Goal: Find specific page/section: Find specific page/section

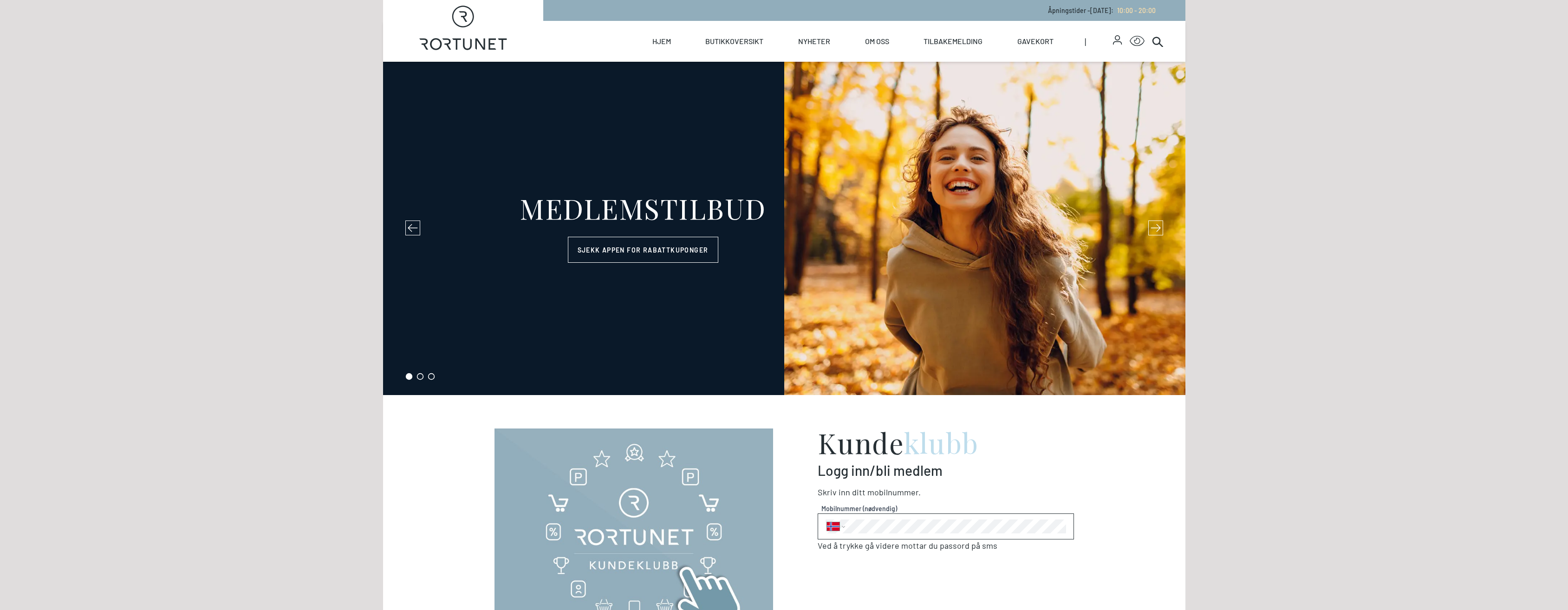
select select "NO"
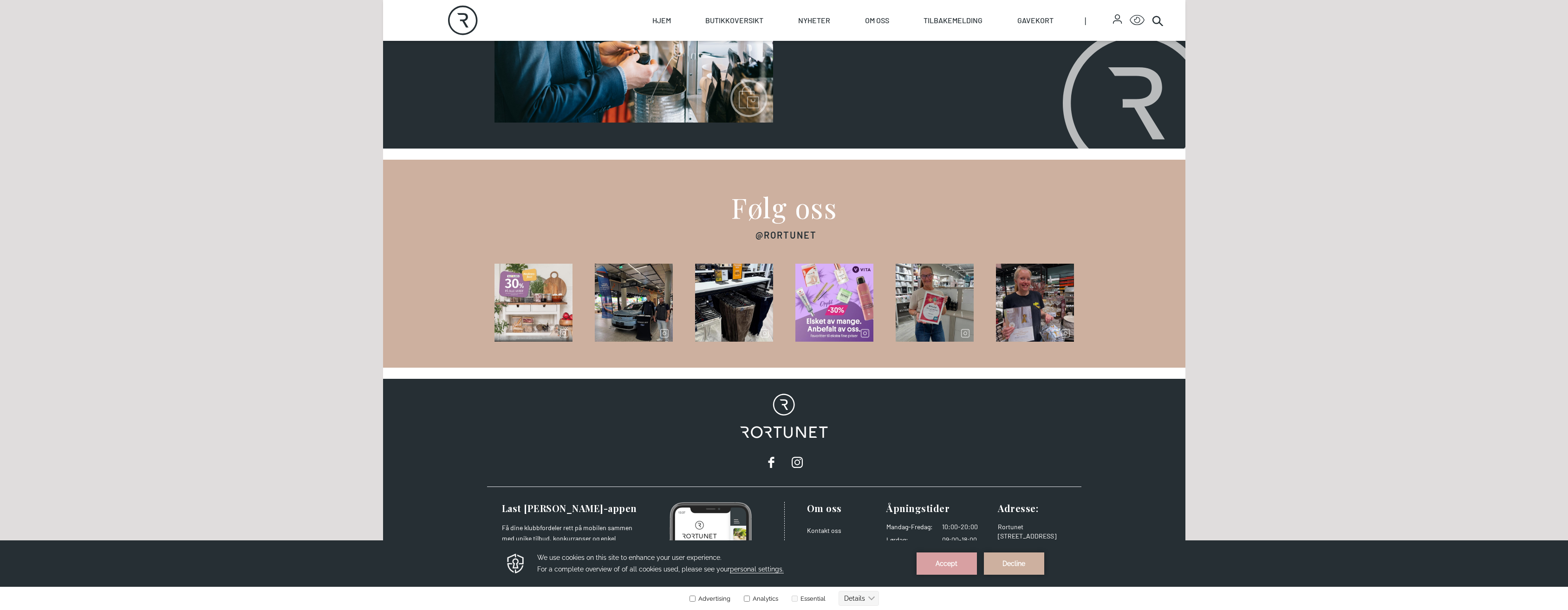
scroll to position [1330, 0]
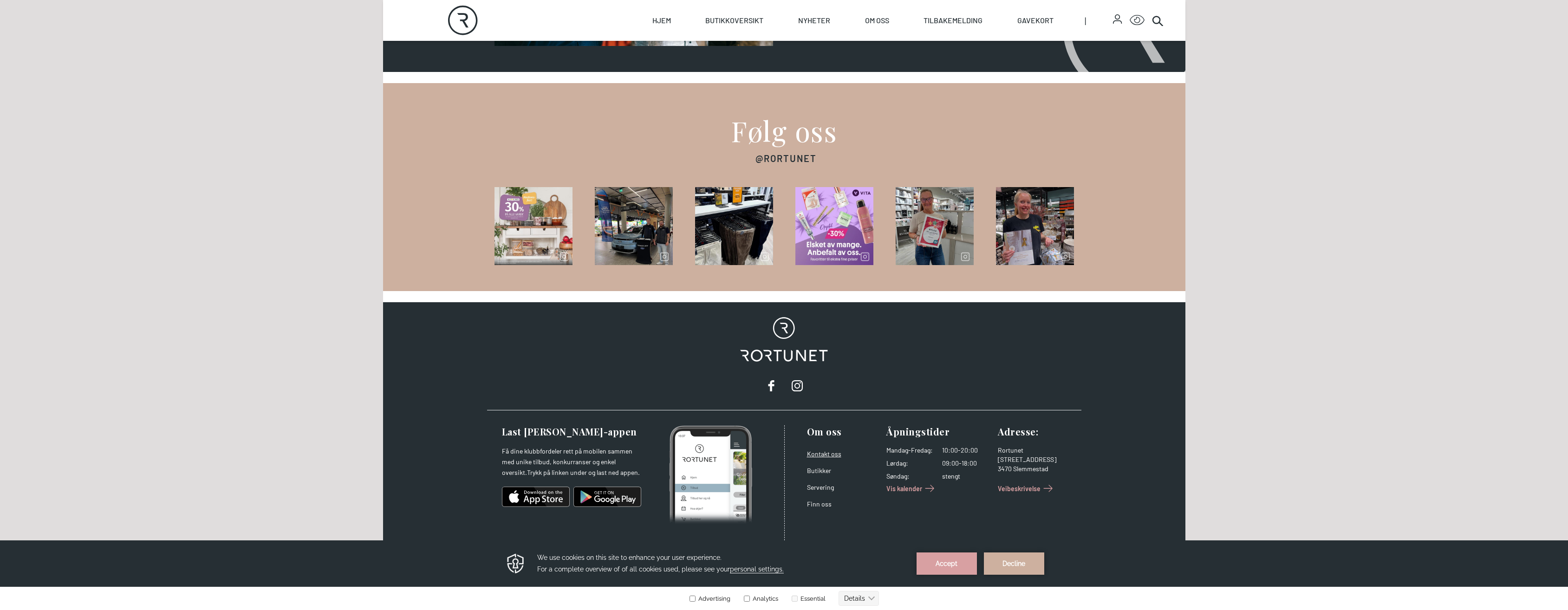
click at [833, 452] on link "Kontakt oss" at bounding box center [824, 453] width 34 height 8
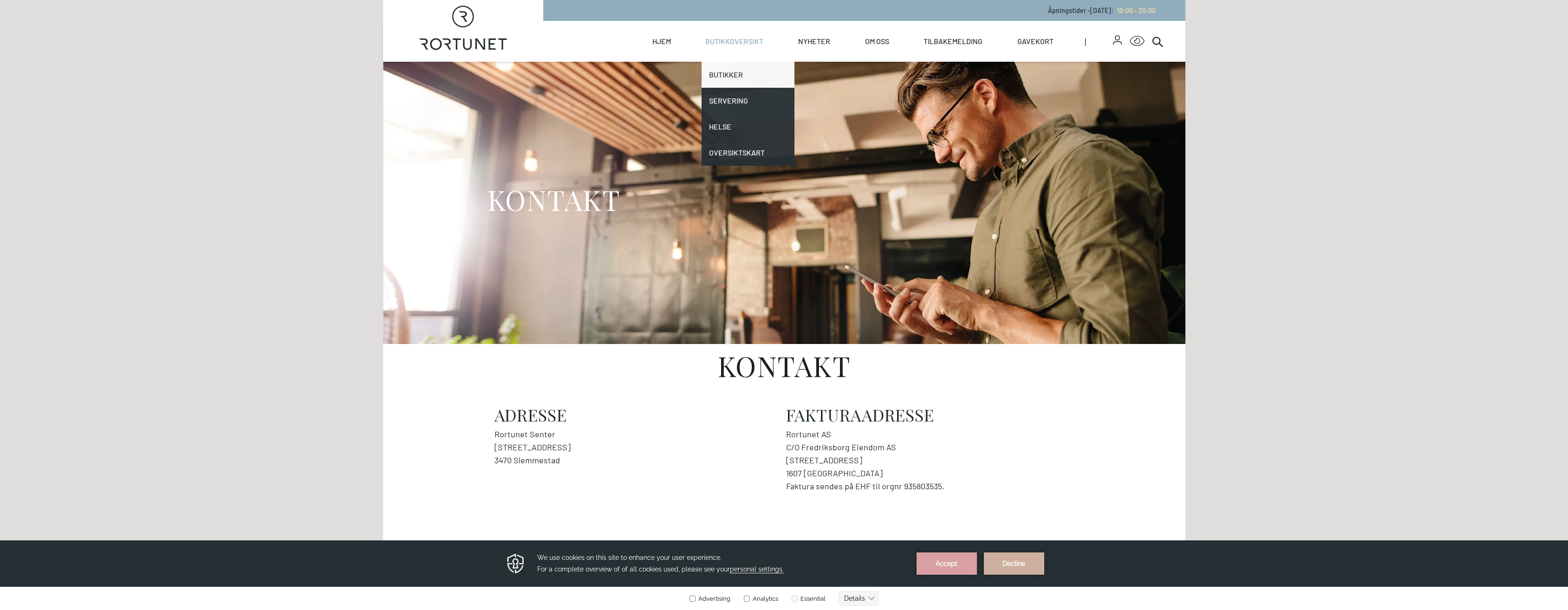
click at [735, 75] on link "Butikker" at bounding box center [748, 75] width 93 height 26
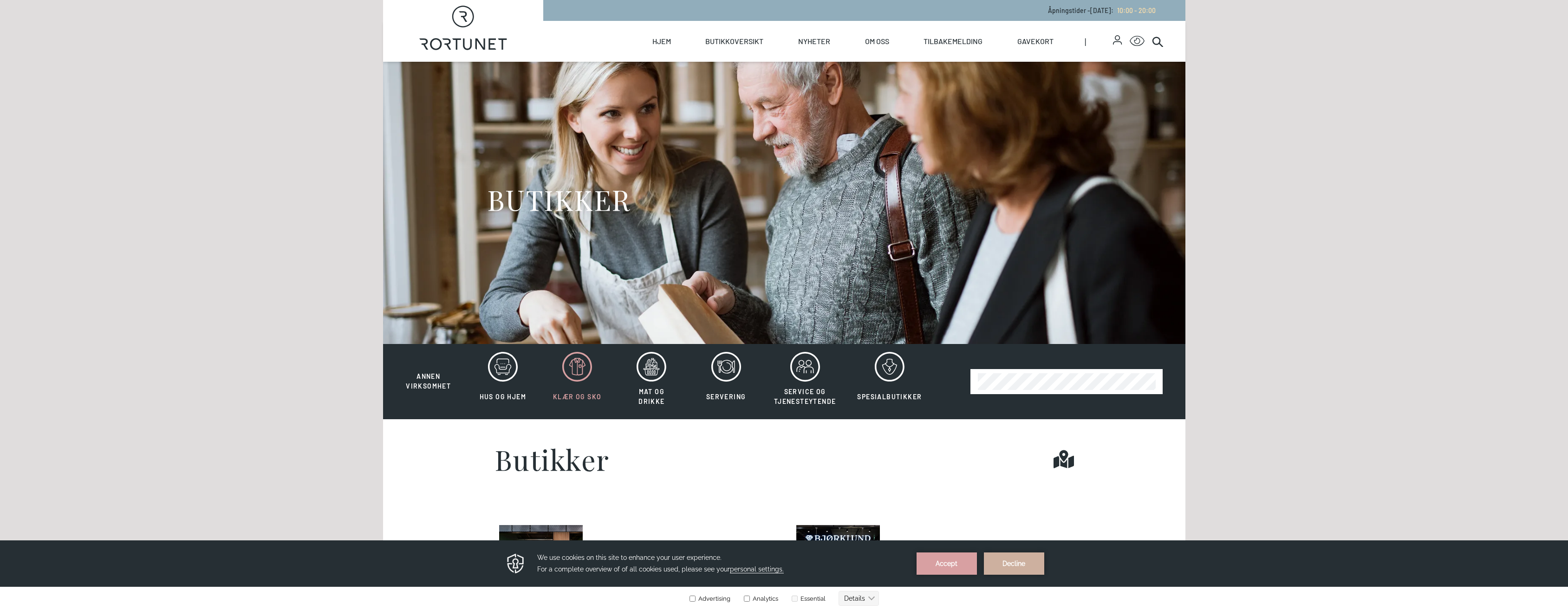
click at [575, 366] on icon at bounding box center [578, 366] width 30 height 30
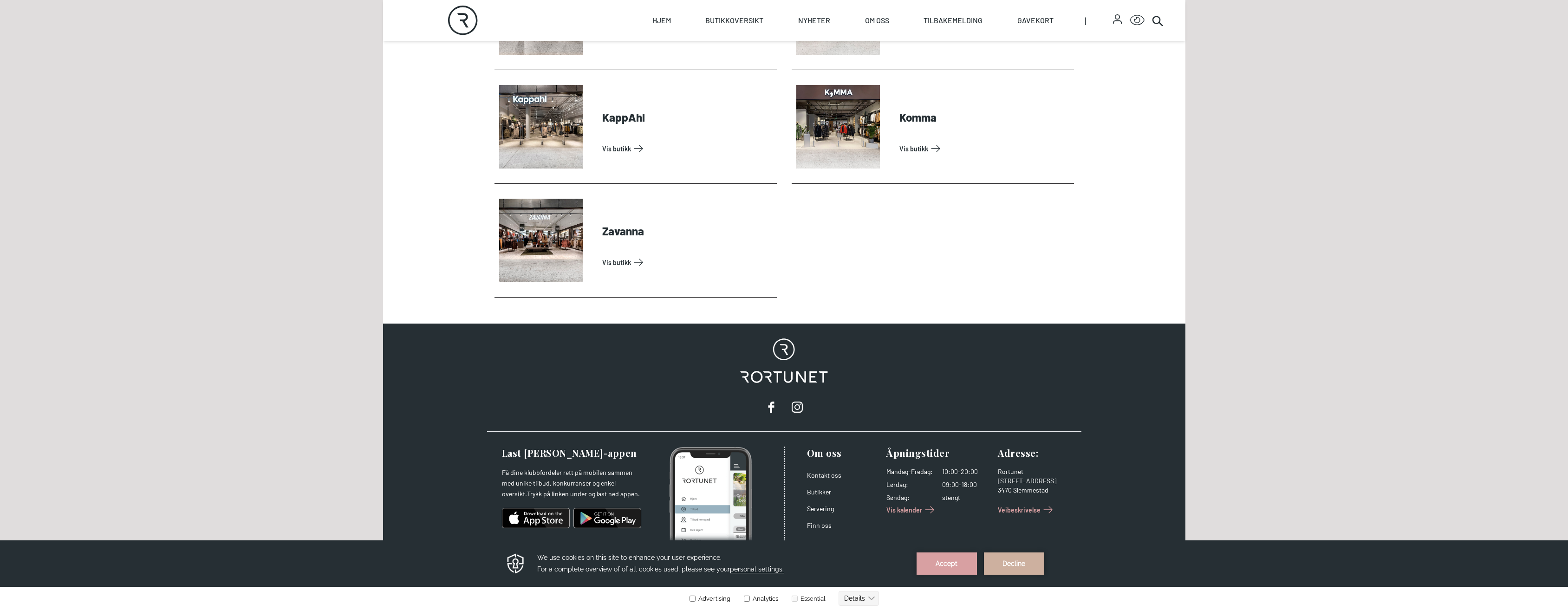
scroll to position [689, 0]
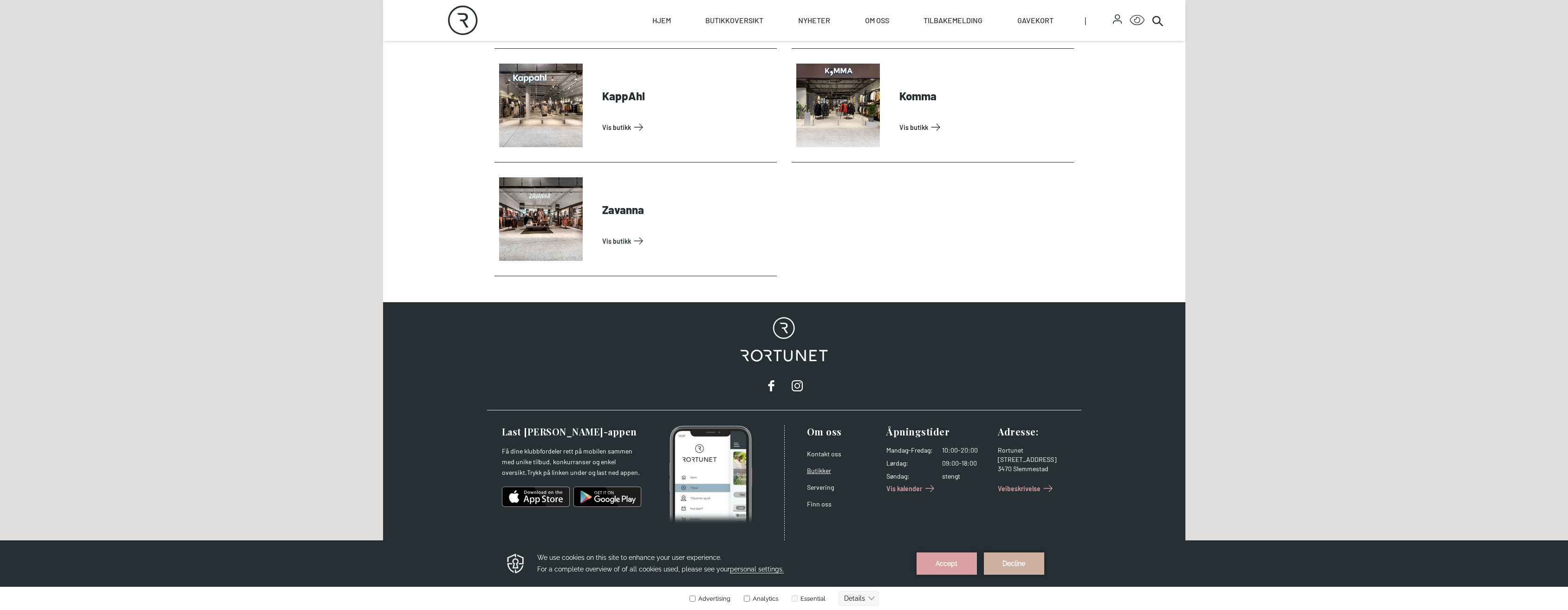
click at [821, 469] on link "Butikker" at bounding box center [819, 470] width 24 height 8
